Goal: Task Accomplishment & Management: Use online tool/utility

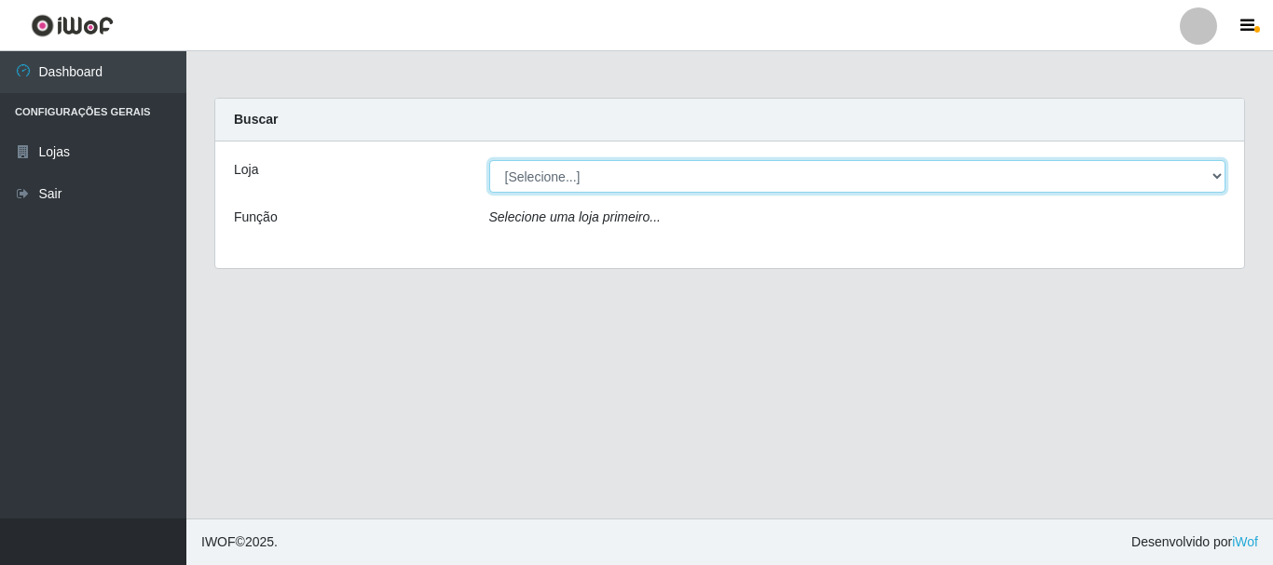
click at [1222, 176] on select "[Selecione...] Nordestão - Alecrim" at bounding box center [857, 176] width 737 height 33
select select "453"
click at [489, 160] on select "[Selecione...] Nordestão - Alecrim" at bounding box center [857, 176] width 737 height 33
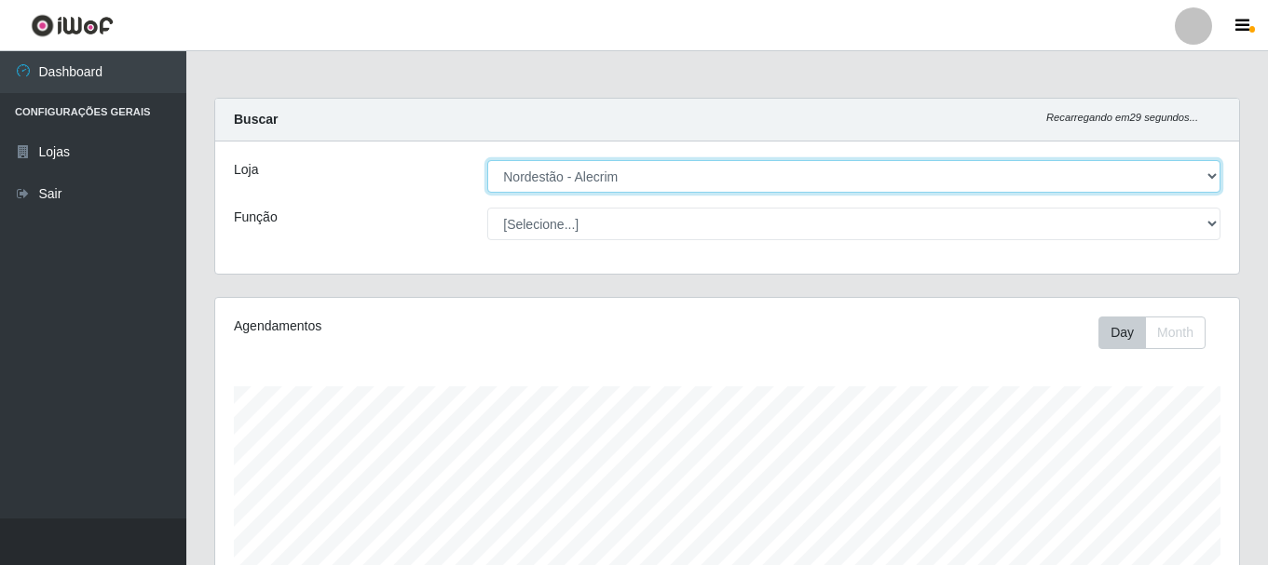
scroll to position [387, 1024]
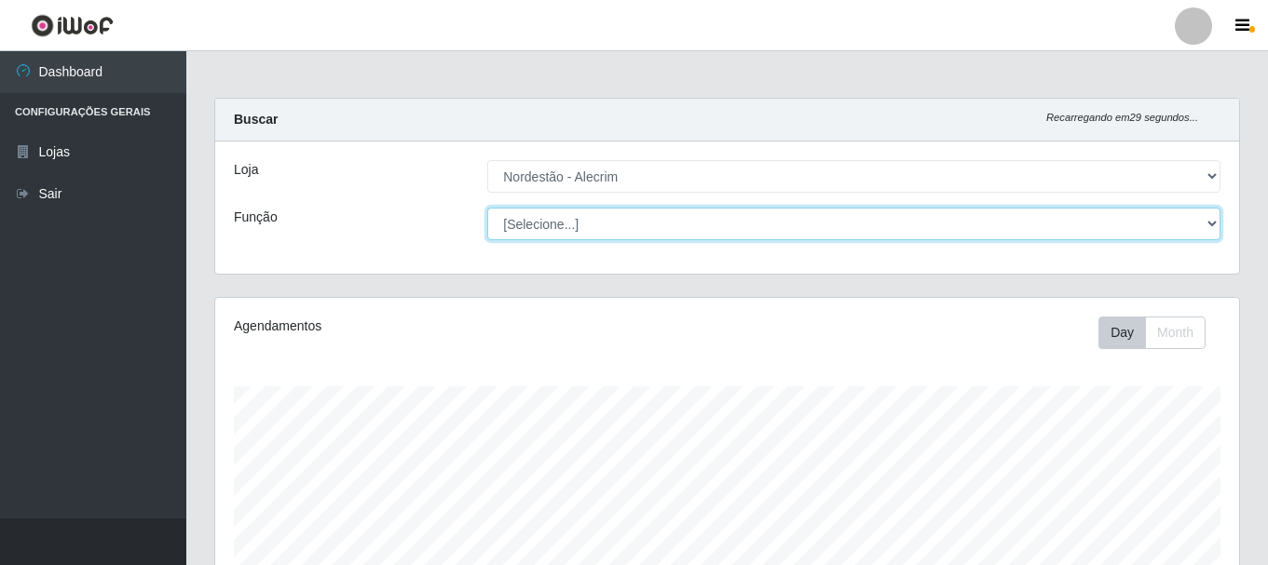
click at [1208, 224] on select "[Selecione...] Balconista + Balconista de Padaria Balconista de Padaria ++ Emba…" at bounding box center [853, 224] width 733 height 33
select select "1"
click at [487, 208] on select "[Selecione...] Balconista + Balconista de Padaria Balconista de Padaria ++ Emba…" at bounding box center [853, 224] width 733 height 33
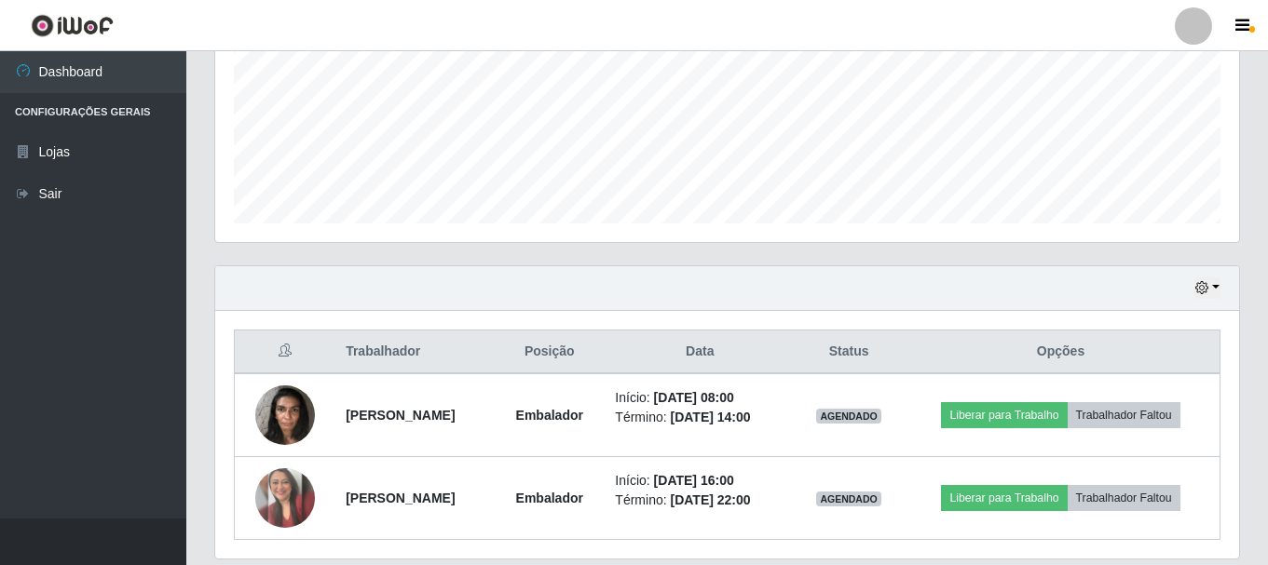
scroll to position [506, 0]
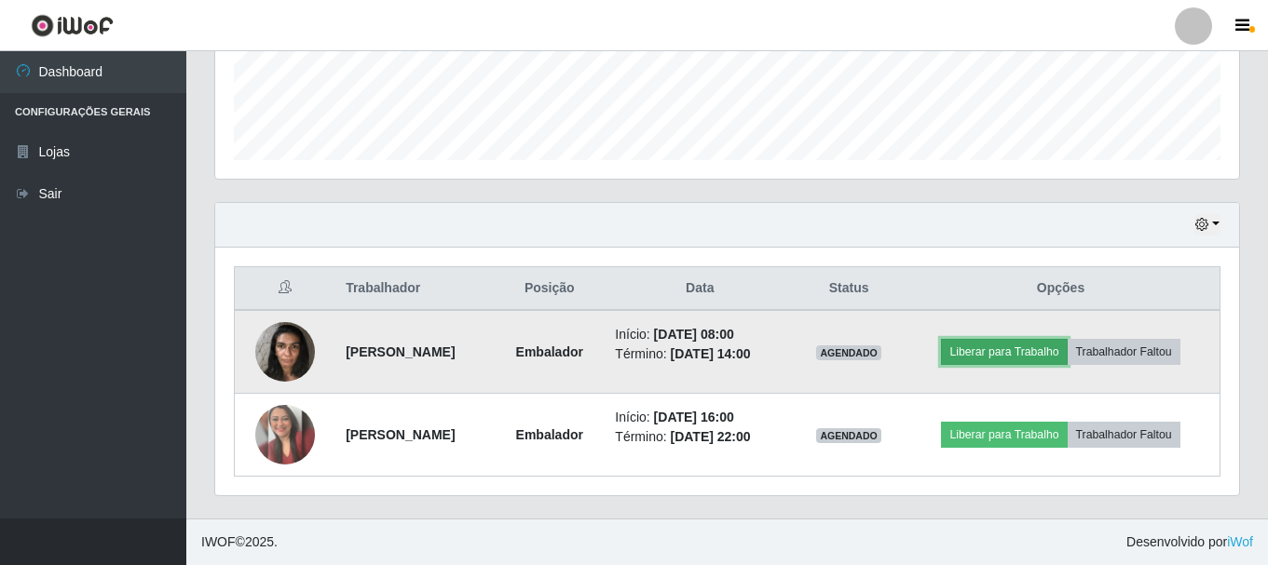
click at [1042, 352] on button "Liberar para Trabalho" at bounding box center [1004, 352] width 126 height 26
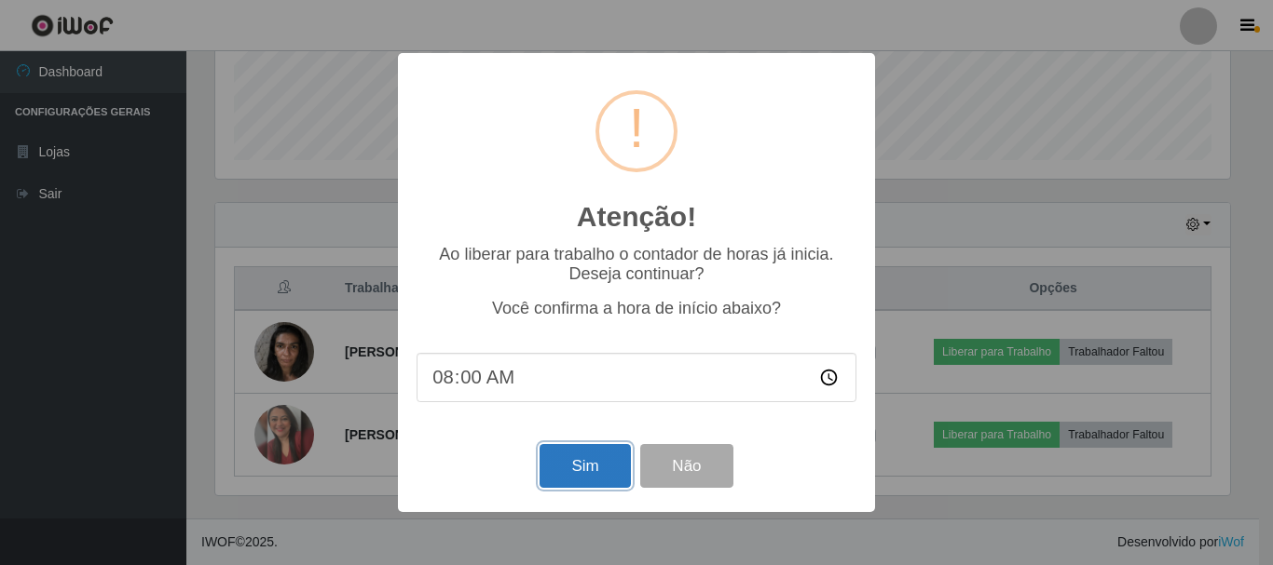
click at [596, 460] on button "Sim" at bounding box center [584, 466] width 90 height 44
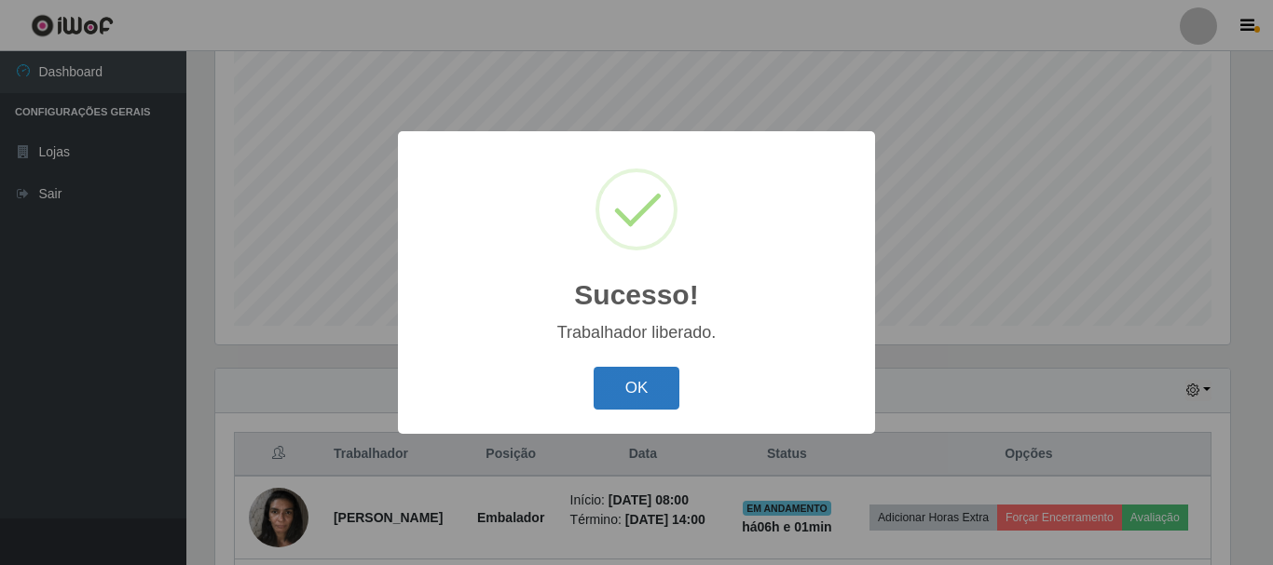
click at [617, 398] on button "OK" at bounding box center [636, 389] width 87 height 44
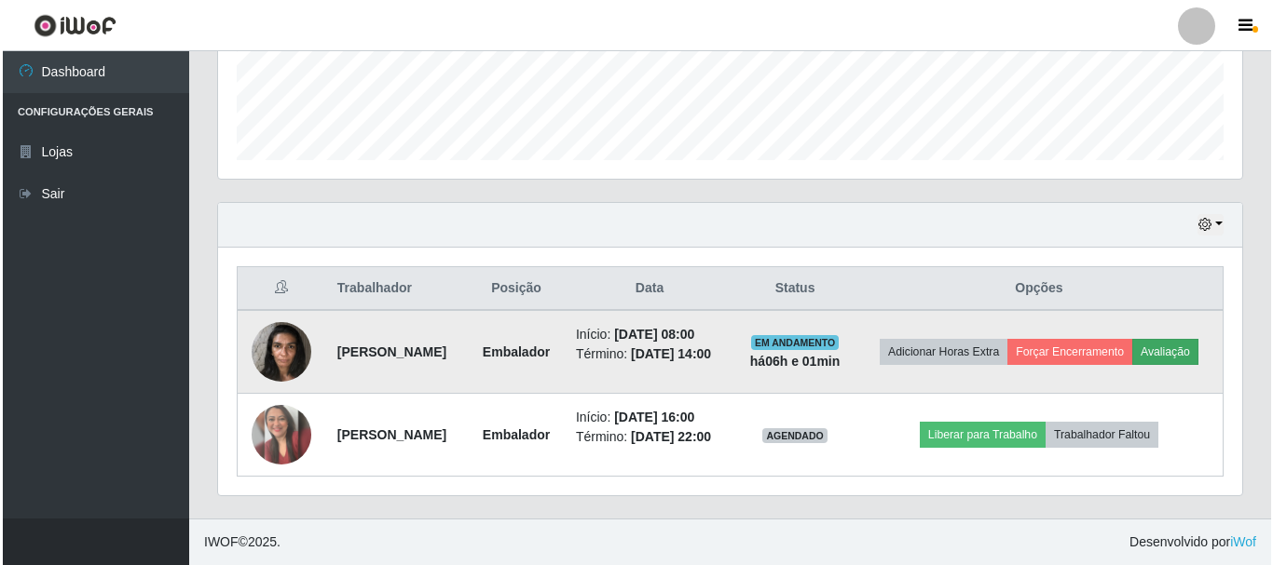
scroll to position [534, 0]
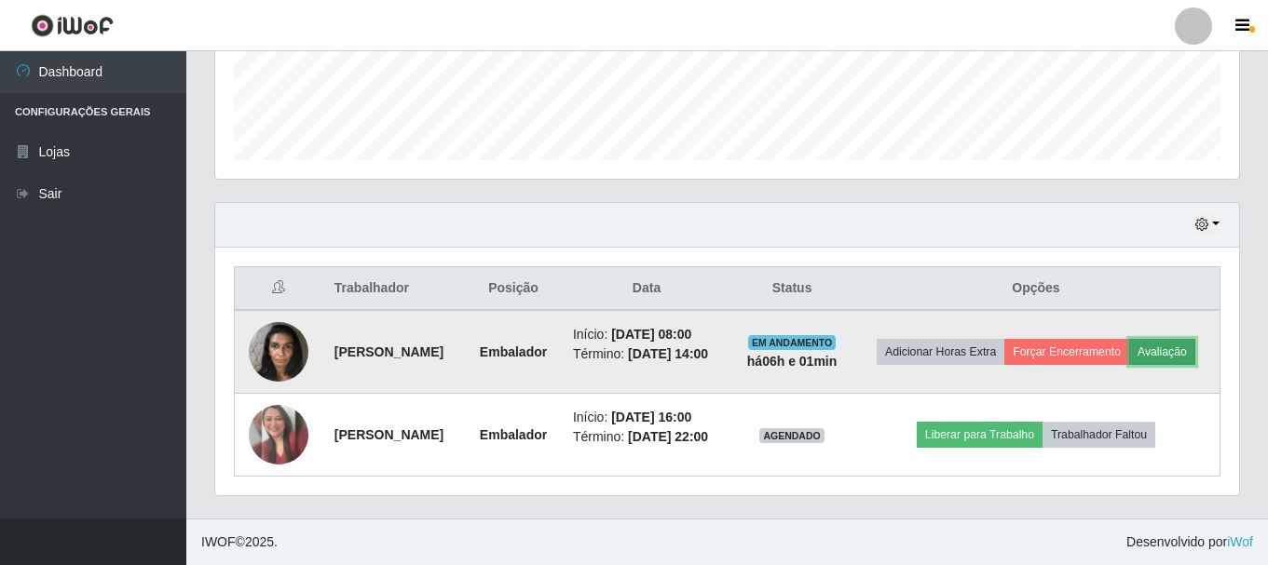
click at [1129, 350] on button "Avaliação" at bounding box center [1162, 352] width 66 height 26
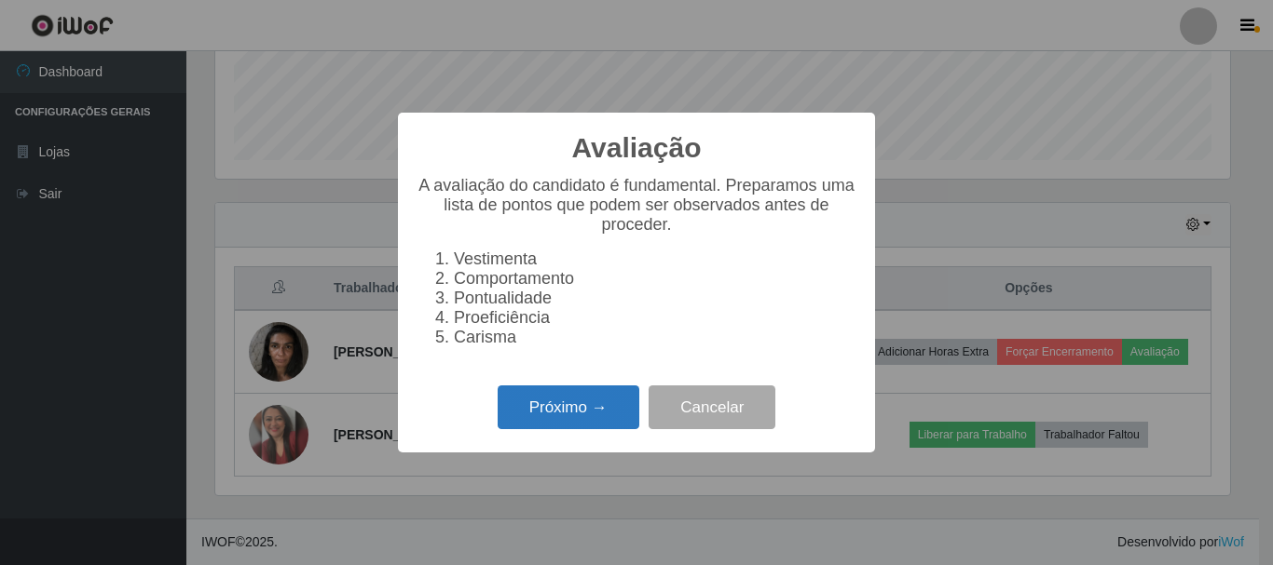
click at [547, 416] on button "Próximo →" at bounding box center [568, 408] width 142 height 44
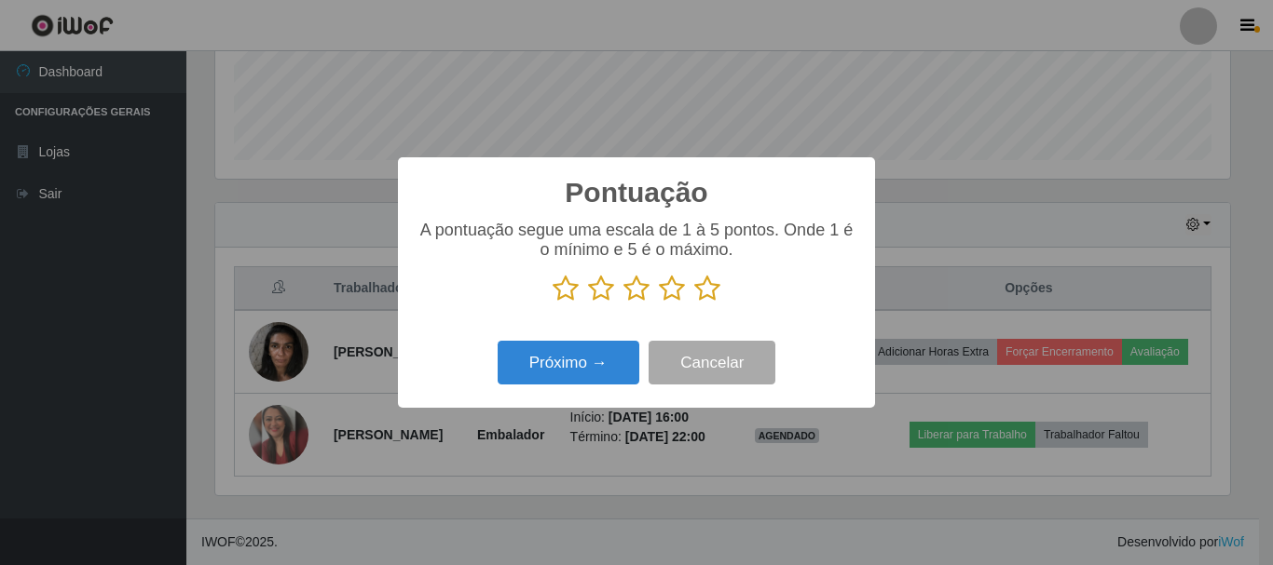
click at [715, 279] on icon at bounding box center [707, 289] width 26 height 28
click at [694, 303] on input "radio" at bounding box center [694, 303] width 0 height 0
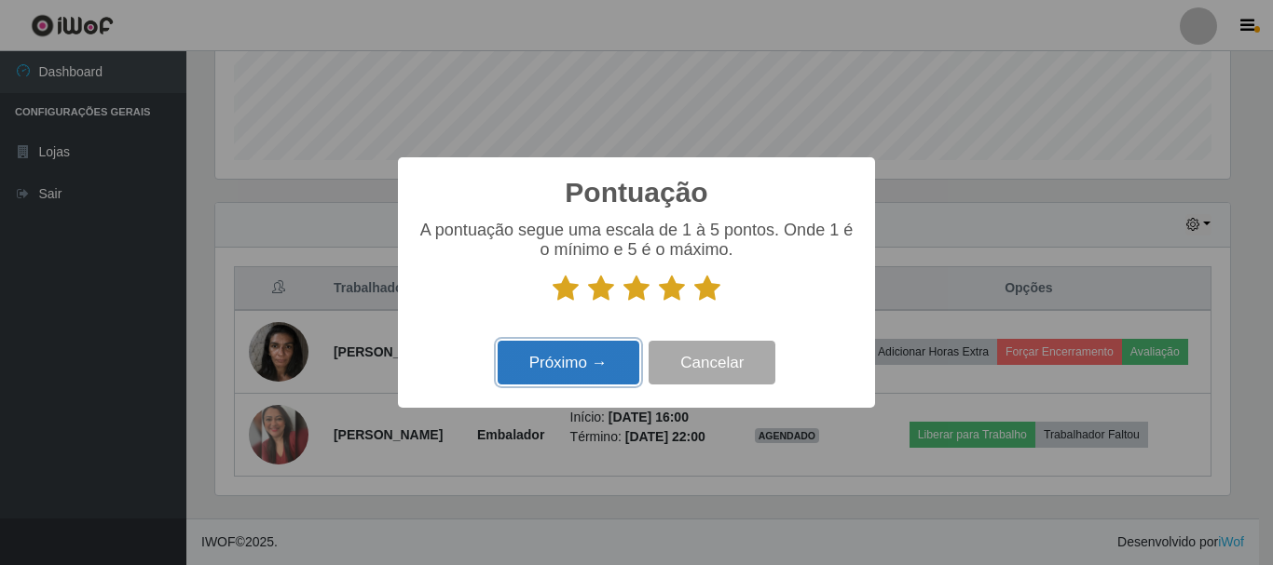
click at [553, 369] on button "Próximo →" at bounding box center [568, 363] width 142 height 44
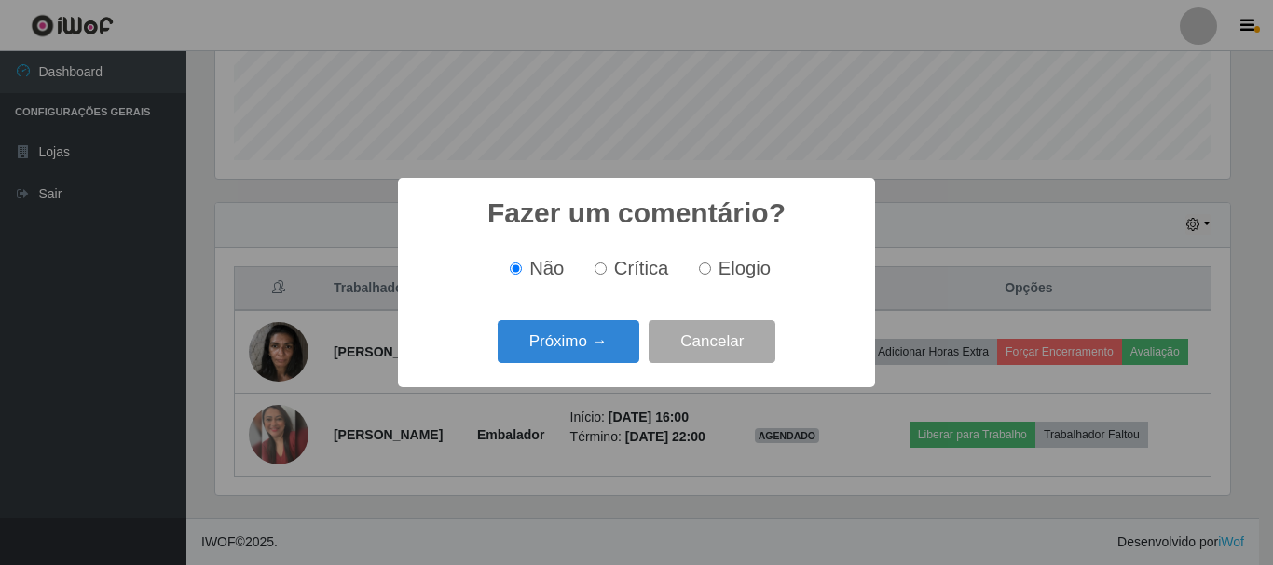
click at [1043, 75] on div "Fazer um comentário? × Não Crítica Elogio Próximo → Cancelar" at bounding box center [636, 282] width 1273 height 565
click at [600, 355] on button "Próximo →" at bounding box center [568, 342] width 142 height 44
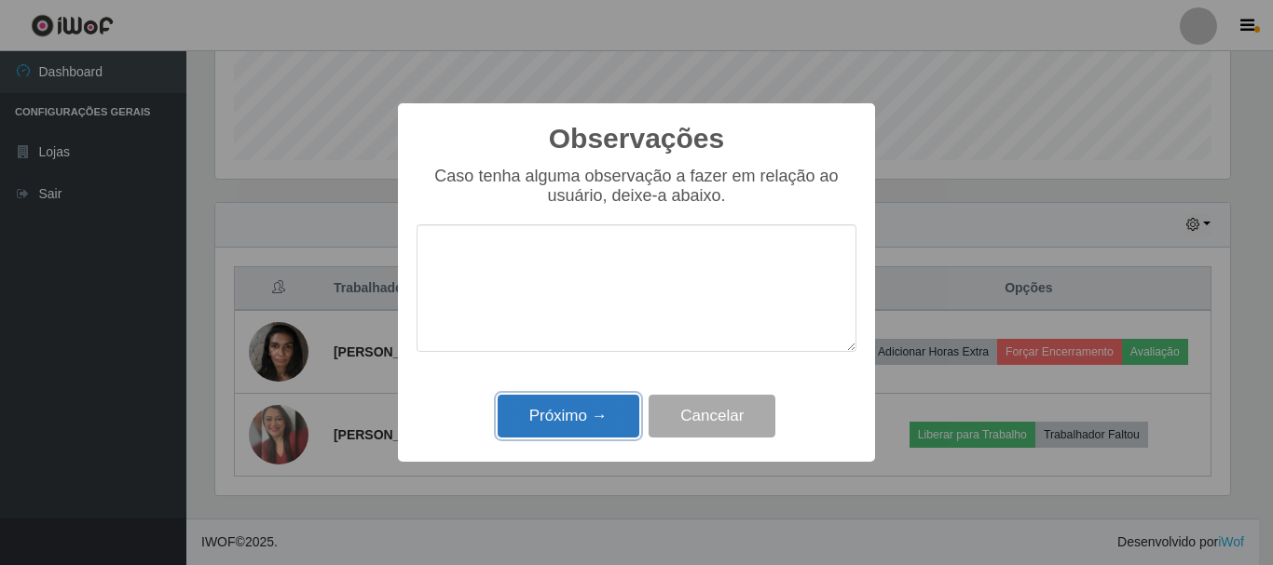
click at [589, 420] on button "Próximo →" at bounding box center [568, 417] width 142 height 44
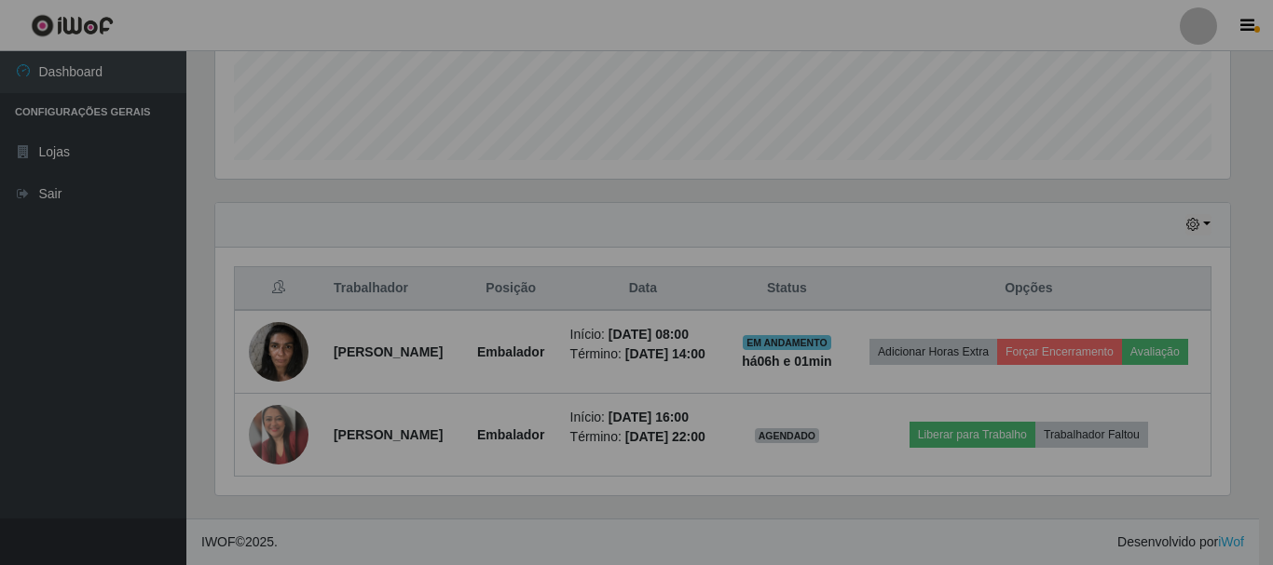
scroll to position [387, 1024]
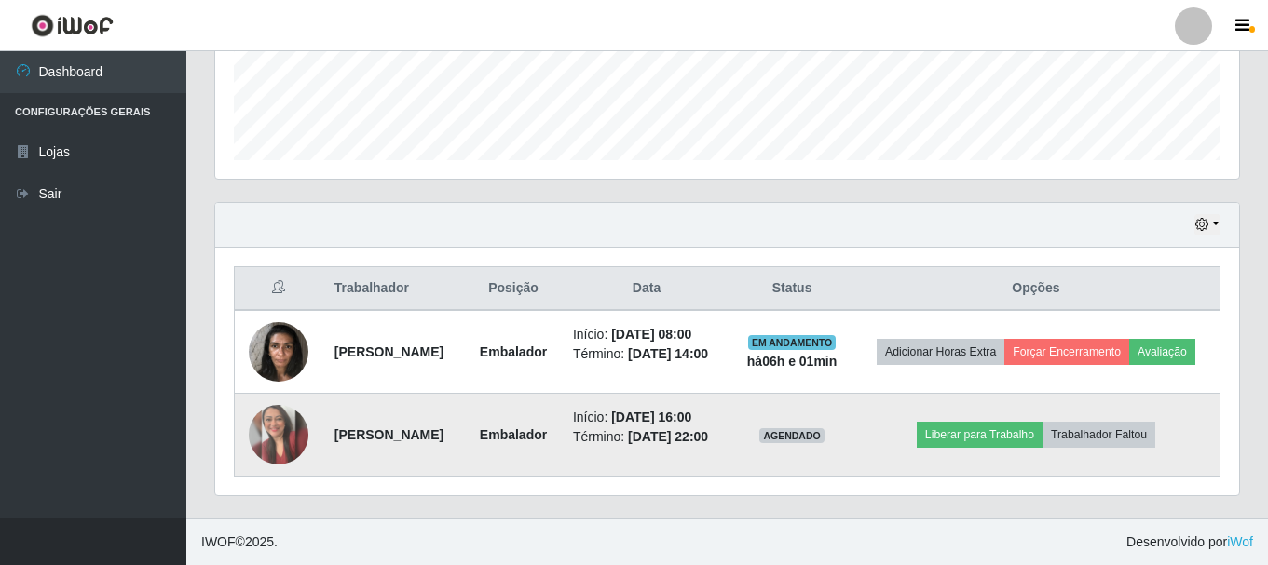
click at [267, 429] on img at bounding box center [279, 435] width 60 height 60
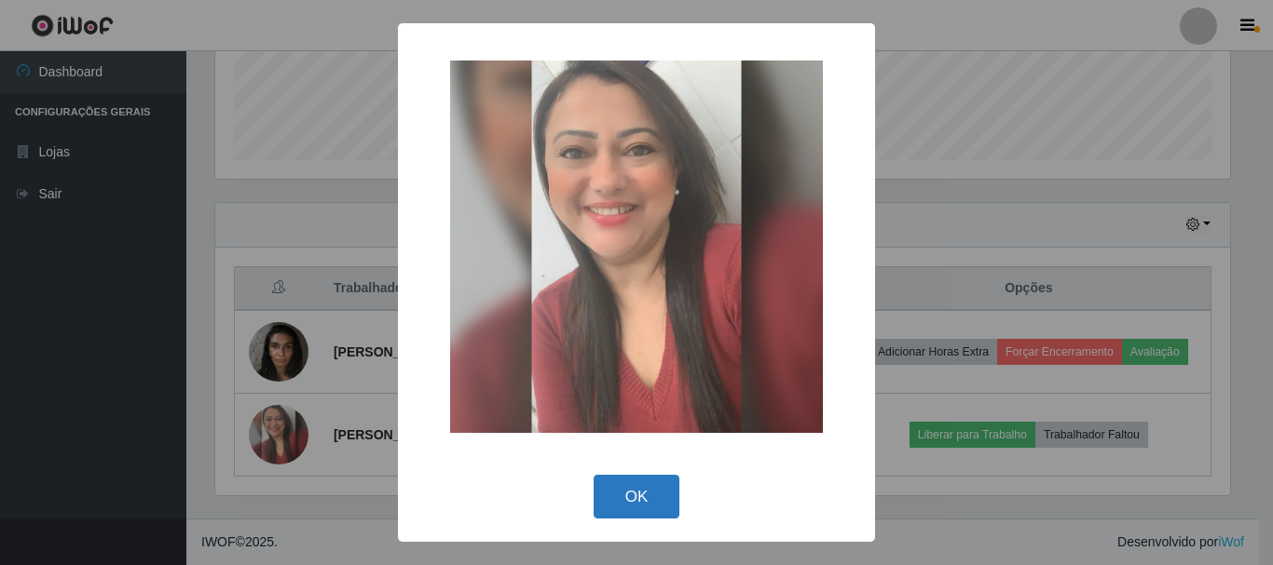
click at [633, 494] on button "OK" at bounding box center [636, 497] width 87 height 44
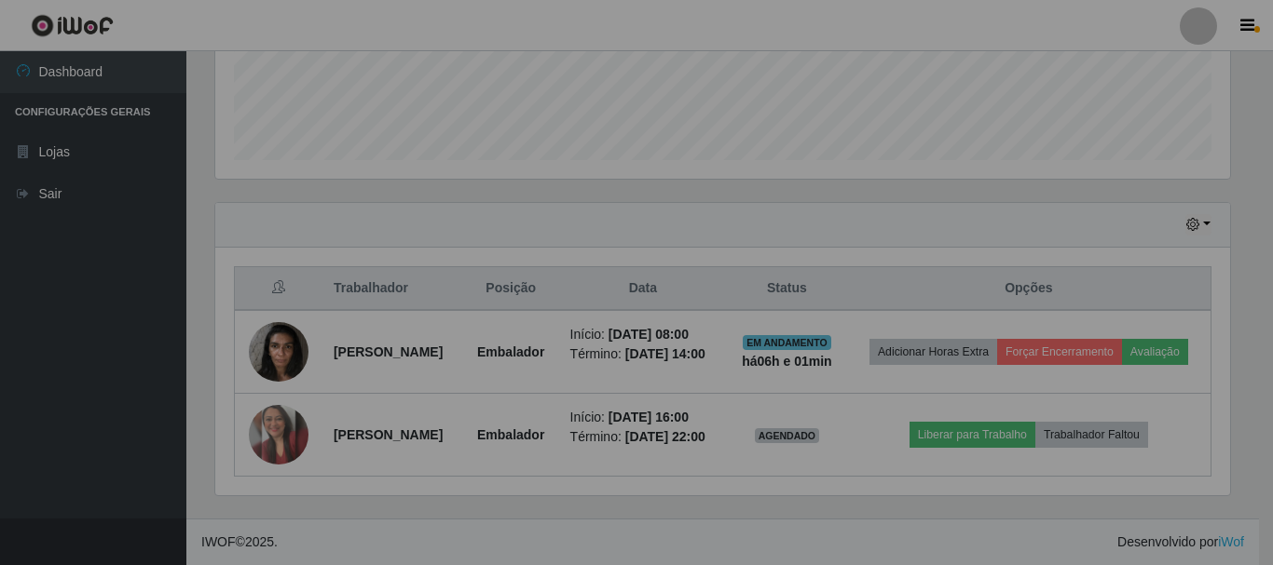
scroll to position [387, 1024]
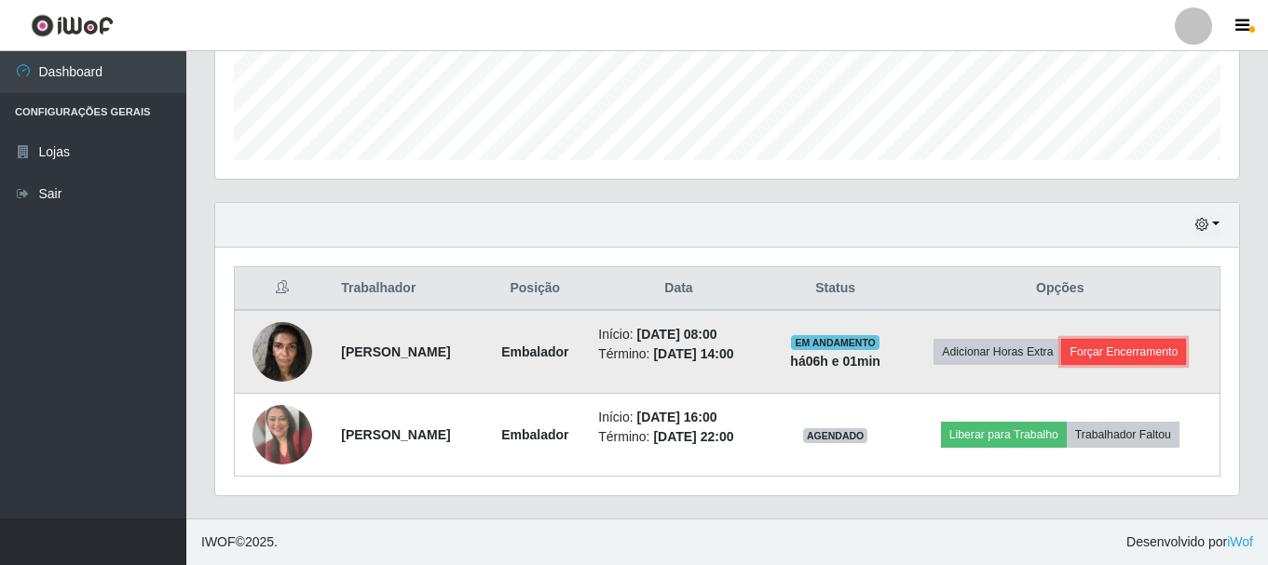
click at [1088, 347] on button "Forçar Encerramento" at bounding box center [1123, 352] width 125 height 26
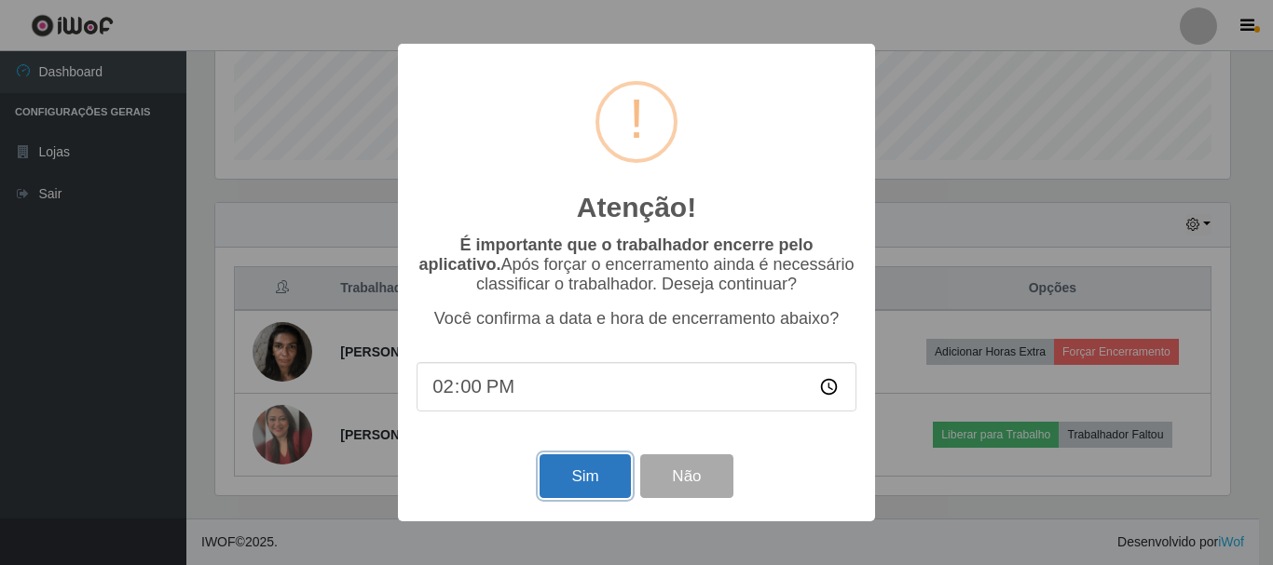
click at [603, 483] on button "Sim" at bounding box center [584, 477] width 90 height 44
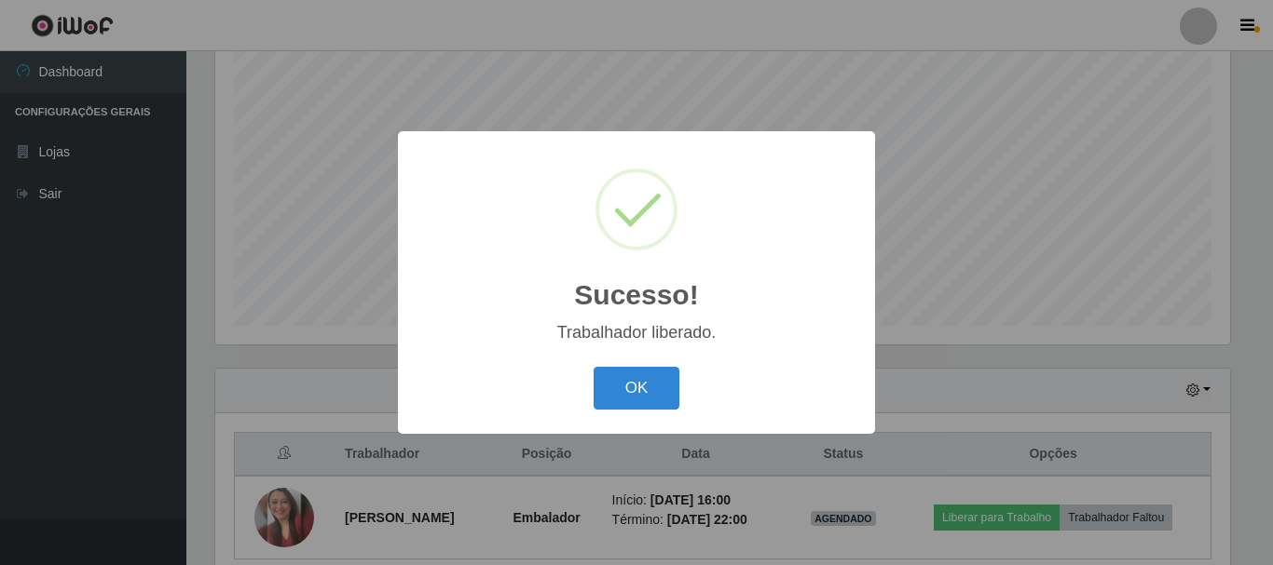
click at [1042, 111] on div "Sucesso! × Trabalhador liberado. OK Cancel" at bounding box center [636, 282] width 1273 height 565
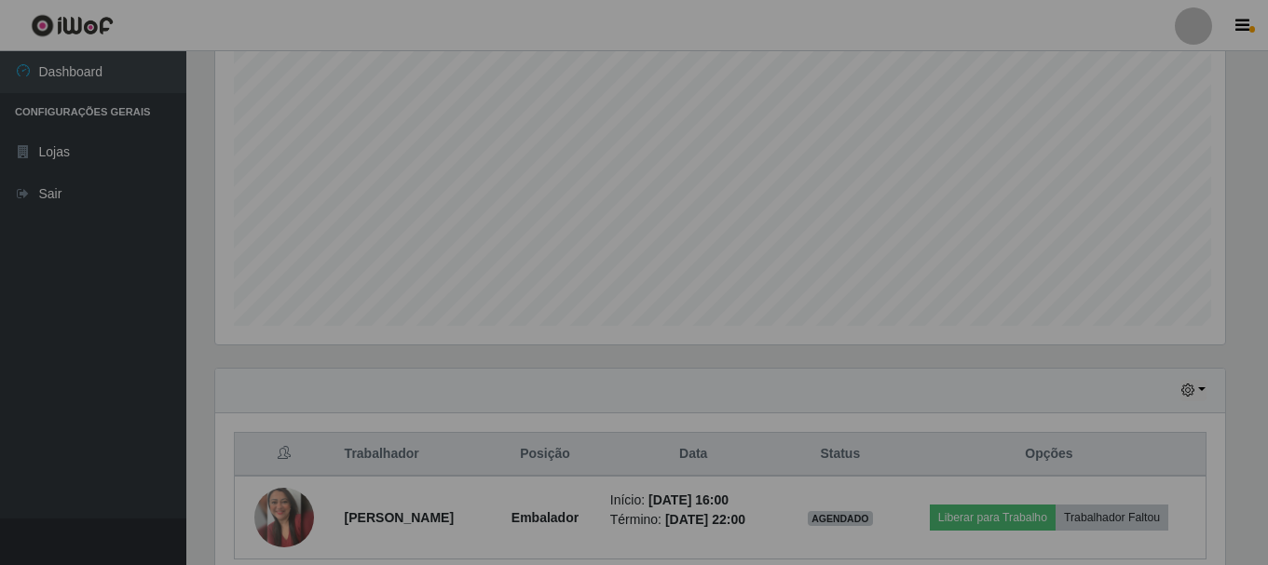
scroll to position [387, 1024]
